Goal: Task Accomplishment & Management: Use online tool/utility

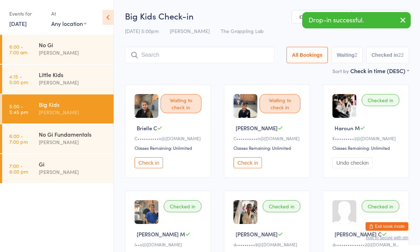
click at [374, 116] on div "Checked in [PERSON_NAME]•••••••••2@[DOMAIN_NAME] Classes Remaining: Unlimited U…" at bounding box center [365, 132] width 86 height 94
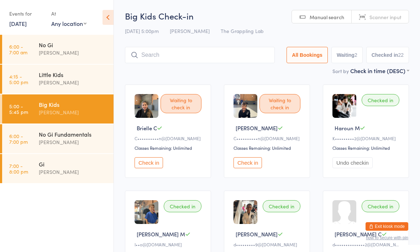
click at [230, 63] on input "search" at bounding box center [200, 55] width 150 height 16
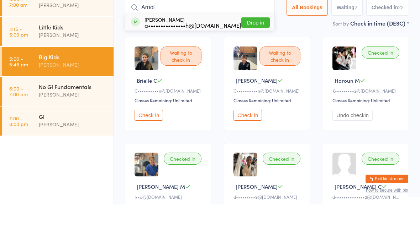
type input "Arnol"
click at [245, 65] on button "Drop in" at bounding box center [255, 70] width 28 height 10
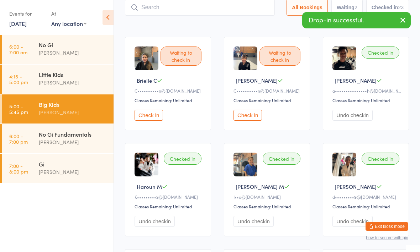
click at [220, 6] on input "search" at bounding box center [200, 7] width 150 height 16
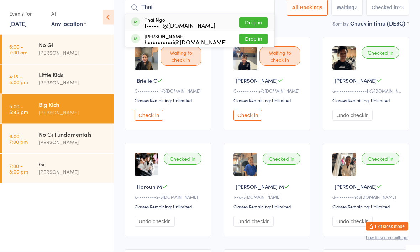
type input "Thai"
click at [244, 22] on button "Drop in" at bounding box center [253, 23] width 28 height 10
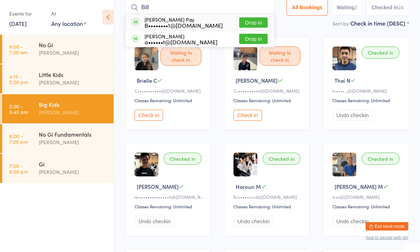
type input "Bill"
click at [249, 20] on button "Drop in" at bounding box center [253, 23] width 28 height 10
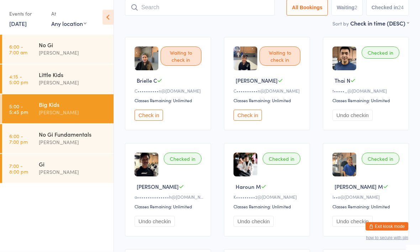
scroll to position [48, 0]
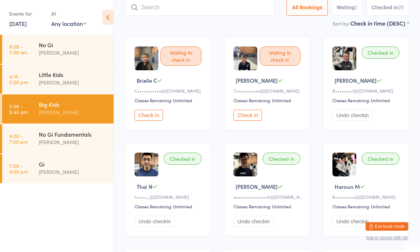
click at [79, 133] on div "No Gi Fundamentals" at bounding box center [73, 134] width 69 height 8
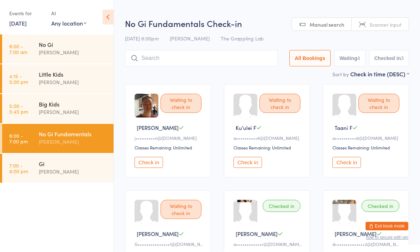
scroll to position [0, 0]
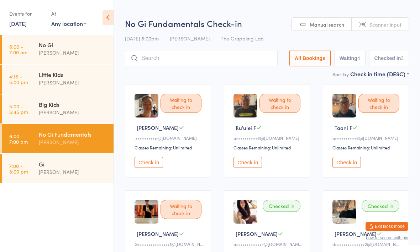
click at [211, 53] on input "search" at bounding box center [201, 58] width 153 height 16
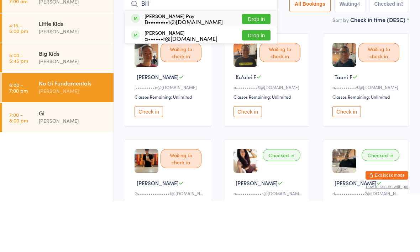
type input "Bill"
click at [250, 65] on button "Drop in" at bounding box center [256, 70] width 28 height 10
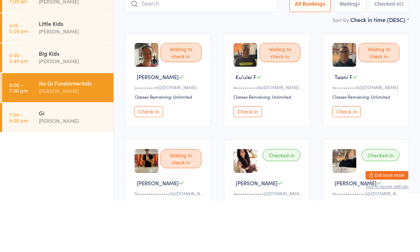
scroll to position [51, 0]
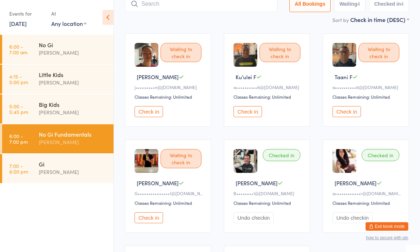
click at [187, 7] on input "search" at bounding box center [201, 4] width 153 height 16
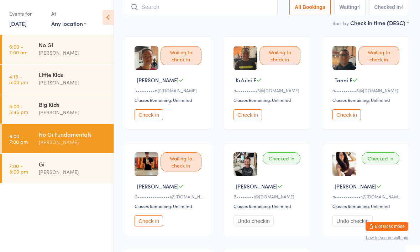
scroll to position [48, 0]
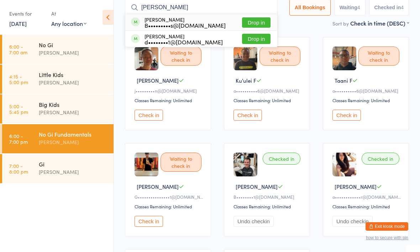
type input "[PERSON_NAME]"
click at [247, 21] on button "Drop in" at bounding box center [256, 22] width 28 height 10
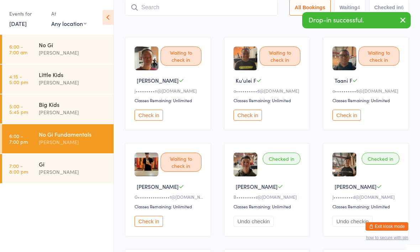
click at [220, 8] on input "search" at bounding box center [201, 7] width 153 height 16
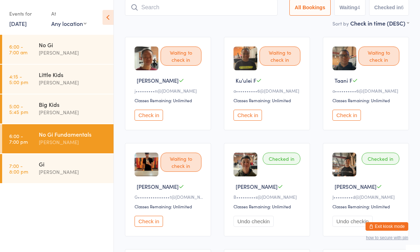
click at [167, 14] on input "search" at bounding box center [201, 7] width 153 height 16
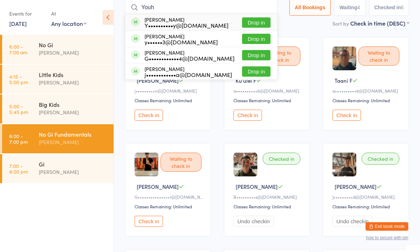
type input "Youh"
click at [212, 24] on div "Youhan Cheery Y••••••••••y@[DOMAIN_NAME] Drop in" at bounding box center [201, 22] width 152 height 16
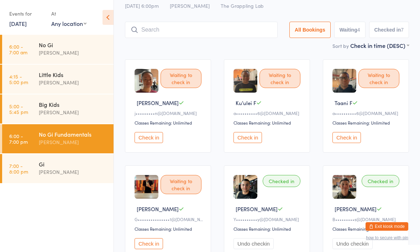
scroll to position [25, 0]
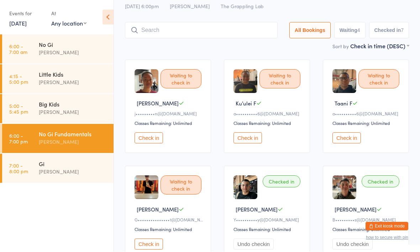
click at [202, 29] on input "search" at bounding box center [201, 30] width 153 height 16
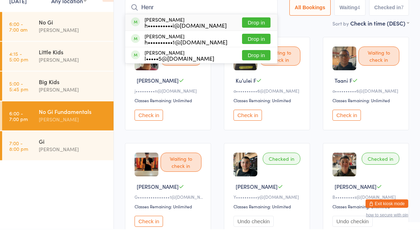
type input "Henr"
click at [252, 57] on button "Drop in" at bounding box center [256, 62] width 28 height 10
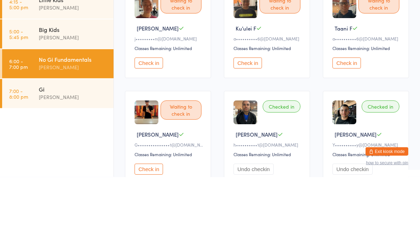
click at [77, 160] on div "Gi" at bounding box center [73, 164] width 69 height 8
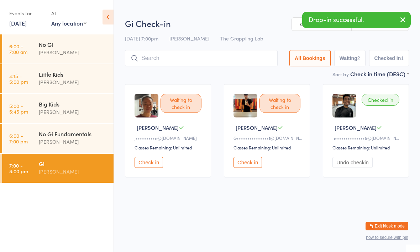
click at [183, 57] on input "search" at bounding box center [201, 58] width 153 height 16
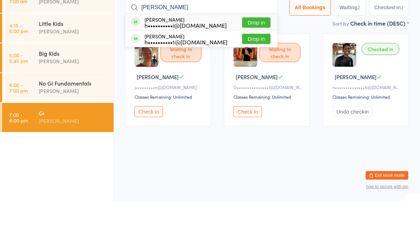
type input "[PERSON_NAME]"
click at [256, 85] on button "Drop in" at bounding box center [256, 90] width 28 height 10
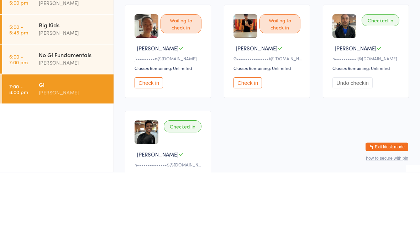
click at [84, 130] on div "No Gi Fundamentals" at bounding box center [73, 134] width 69 height 8
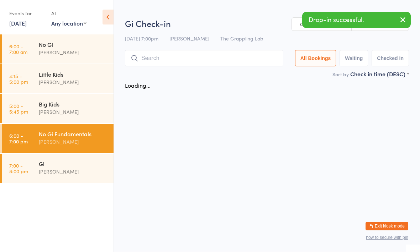
scroll to position [0, 0]
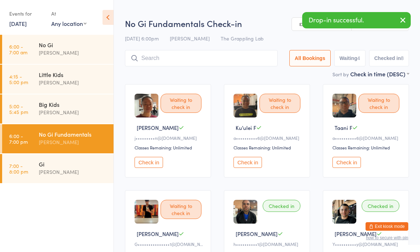
click at [192, 57] on input "search" at bounding box center [201, 58] width 153 height 16
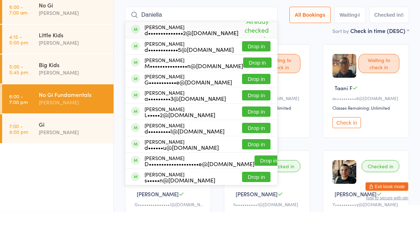
click at [293, 37] on main "No Gi Fundamentals Check-in [DATE] 6:00pm [PERSON_NAME] The Grappling Lab Manua…" at bounding box center [267, 256] width 284 height 493
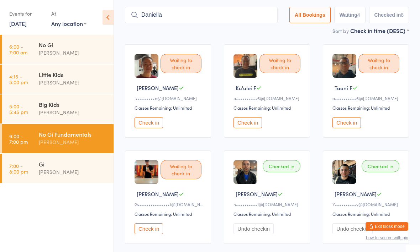
click at [178, 17] on input "Daniella" at bounding box center [201, 15] width 153 height 16
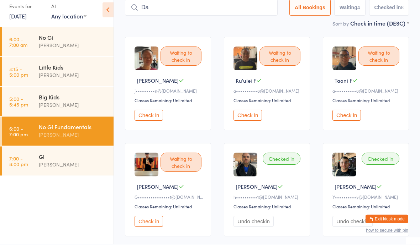
type input "D"
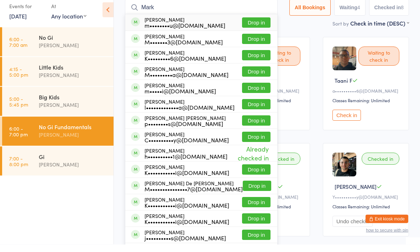
type input "Mark"
click at [248, 42] on button "Drop in" at bounding box center [256, 47] width 28 height 10
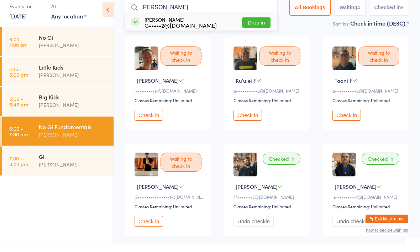
type input "[PERSON_NAME]"
click at [247, 25] on button "Drop in" at bounding box center [256, 30] width 28 height 10
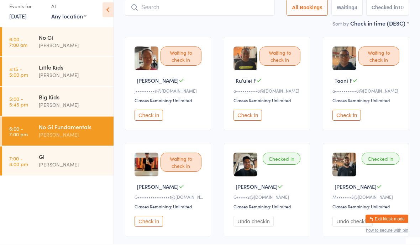
click at [82, 49] on div "[PERSON_NAME]" at bounding box center [73, 53] width 69 height 8
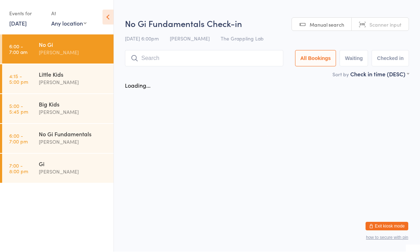
scroll to position [0, 0]
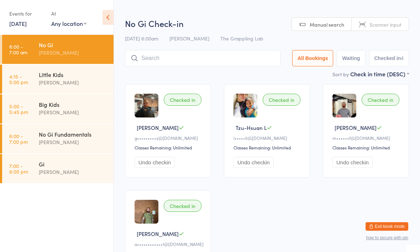
click at [86, 132] on div "No Gi Fundamentals" at bounding box center [73, 134] width 69 height 8
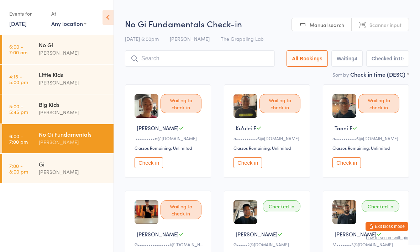
click at [236, 54] on input "search" at bounding box center [200, 58] width 150 height 16
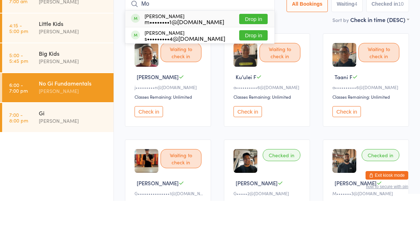
type input "M"
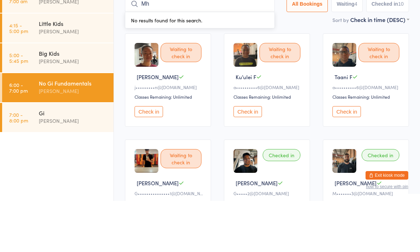
type input "M"
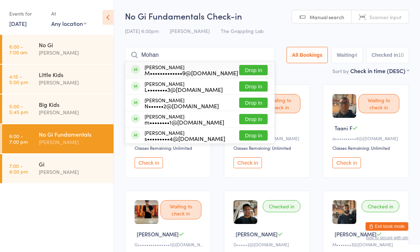
type input "Mohan"
click at [215, 70] on div "M•••••••••••••9@[DOMAIN_NAME]" at bounding box center [191, 73] width 94 height 6
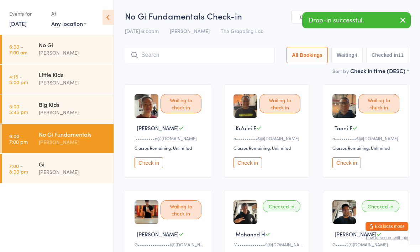
click at [404, 19] on icon "button" at bounding box center [402, 20] width 9 height 9
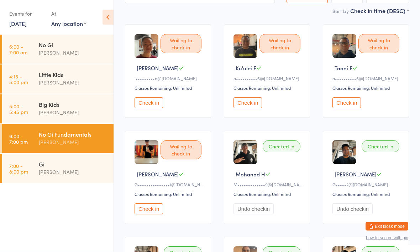
scroll to position [60, 0]
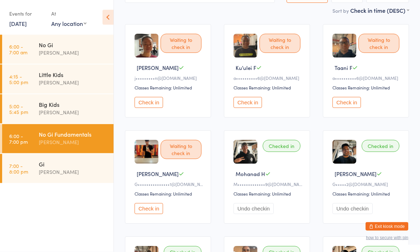
click at [145, 215] on button "Check in" at bounding box center [148, 209] width 28 height 11
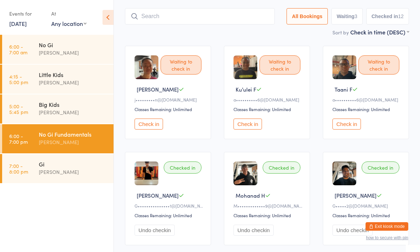
scroll to position [0, 0]
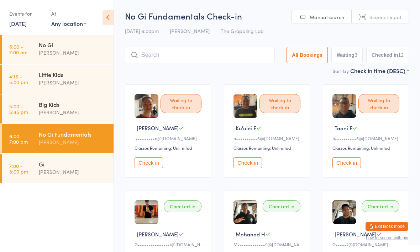
click at [182, 56] on input "search" at bounding box center [200, 55] width 150 height 16
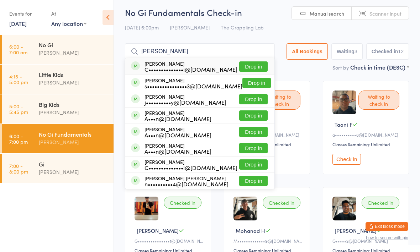
scroll to position [3, 0]
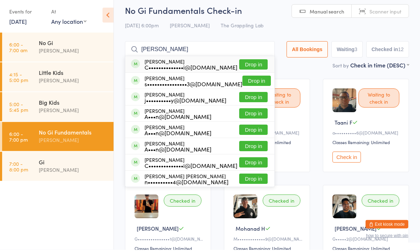
type input "[PERSON_NAME]"
click at [319, 12] on span "Manual search" at bounding box center [326, 13] width 34 height 7
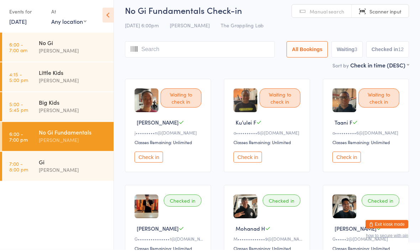
scroll to position [5, 0]
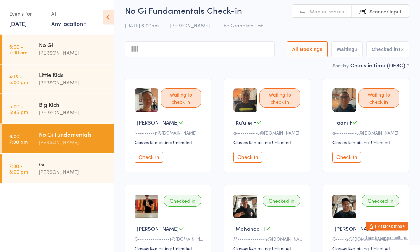
type input "Is"
type input "A"
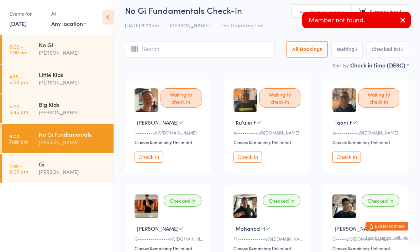
type input "I"
type input "Sa"
type input "Is"
type input "A"
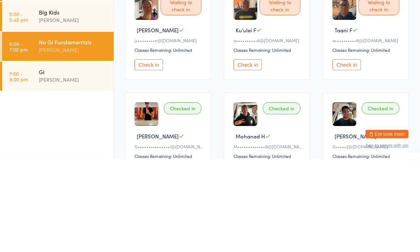
click at [69, 168] on div "[PERSON_NAME]" at bounding box center [73, 172] width 69 height 8
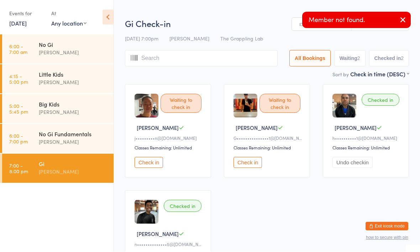
scroll to position [0, 0]
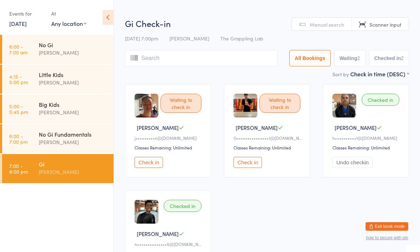
click at [226, 64] on input "search" at bounding box center [201, 58] width 153 height 16
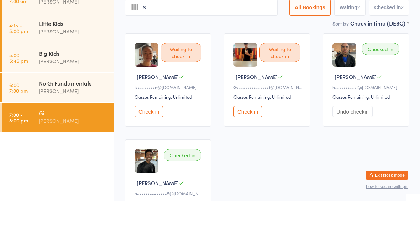
type input "a"
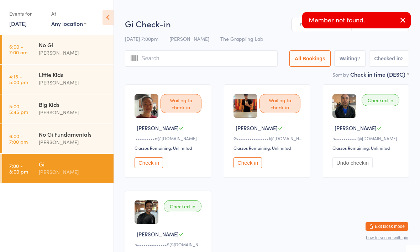
type input "I"
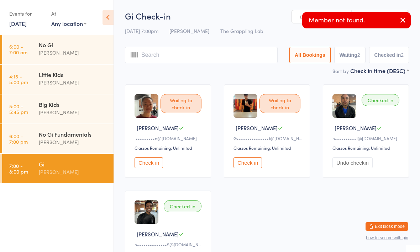
type input "S"
type input "I"
type input "Sa"
click at [405, 21] on icon "button" at bounding box center [402, 20] width 9 height 9
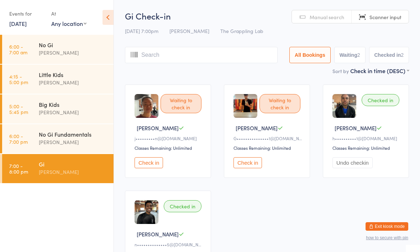
click at [215, 52] on input "search" at bounding box center [201, 55] width 153 height 16
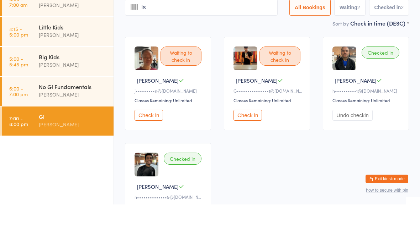
type input "Isa"
